Goal: Check status: Check status

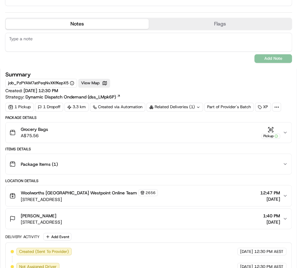
scroll to position [158, 0]
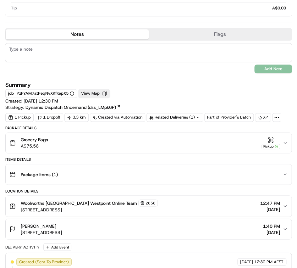
click at [197, 116] on icon at bounding box center [198, 117] width 4 height 4
click at [186, 102] on div "Summary job_PzPYAM7atPeqNvXKfKepX5 View Map Created: [DATE] 12:30 PM Strategy: …" at bounding box center [148, 96] width 287 height 28
